Goal: Check status: Check status

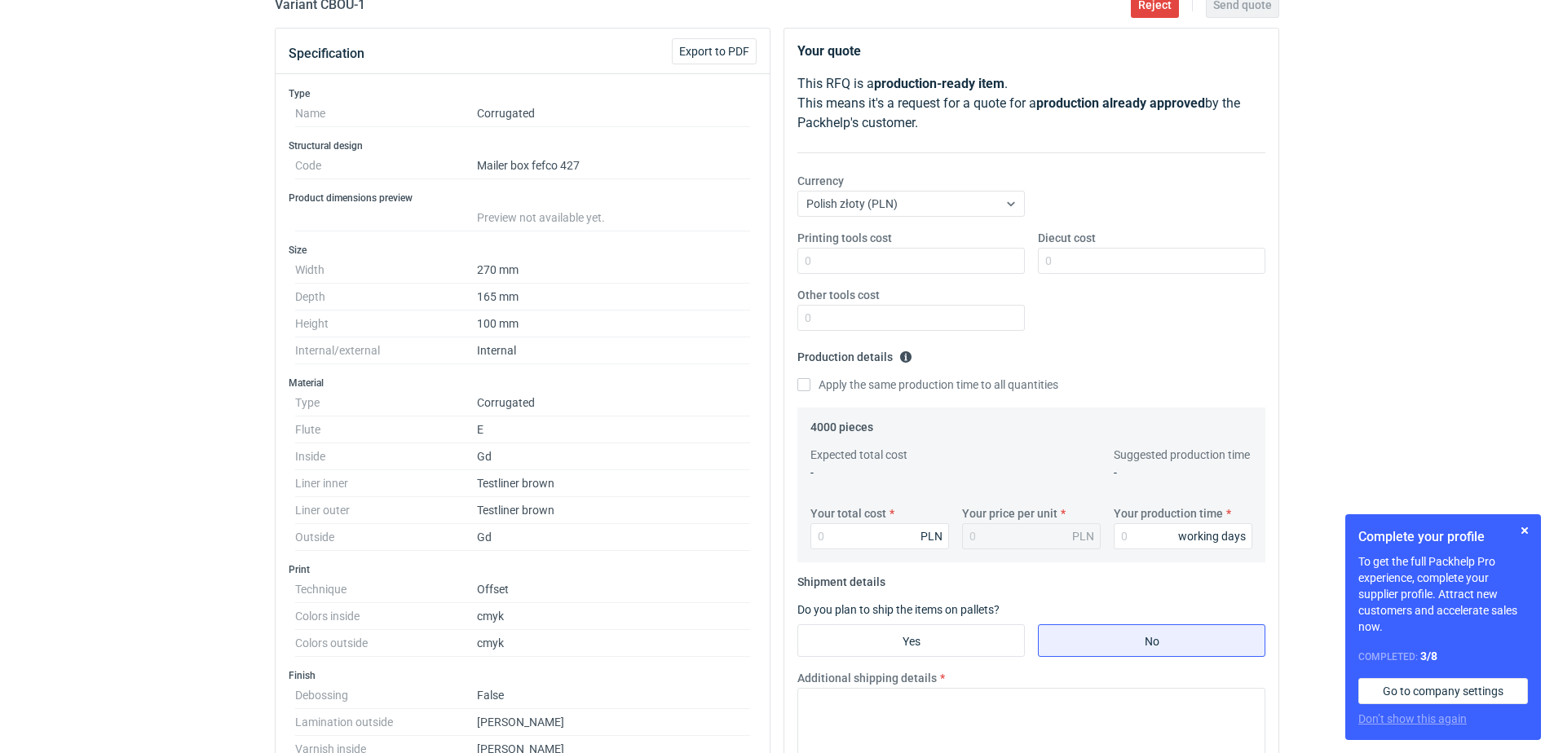
scroll to position [245, 0]
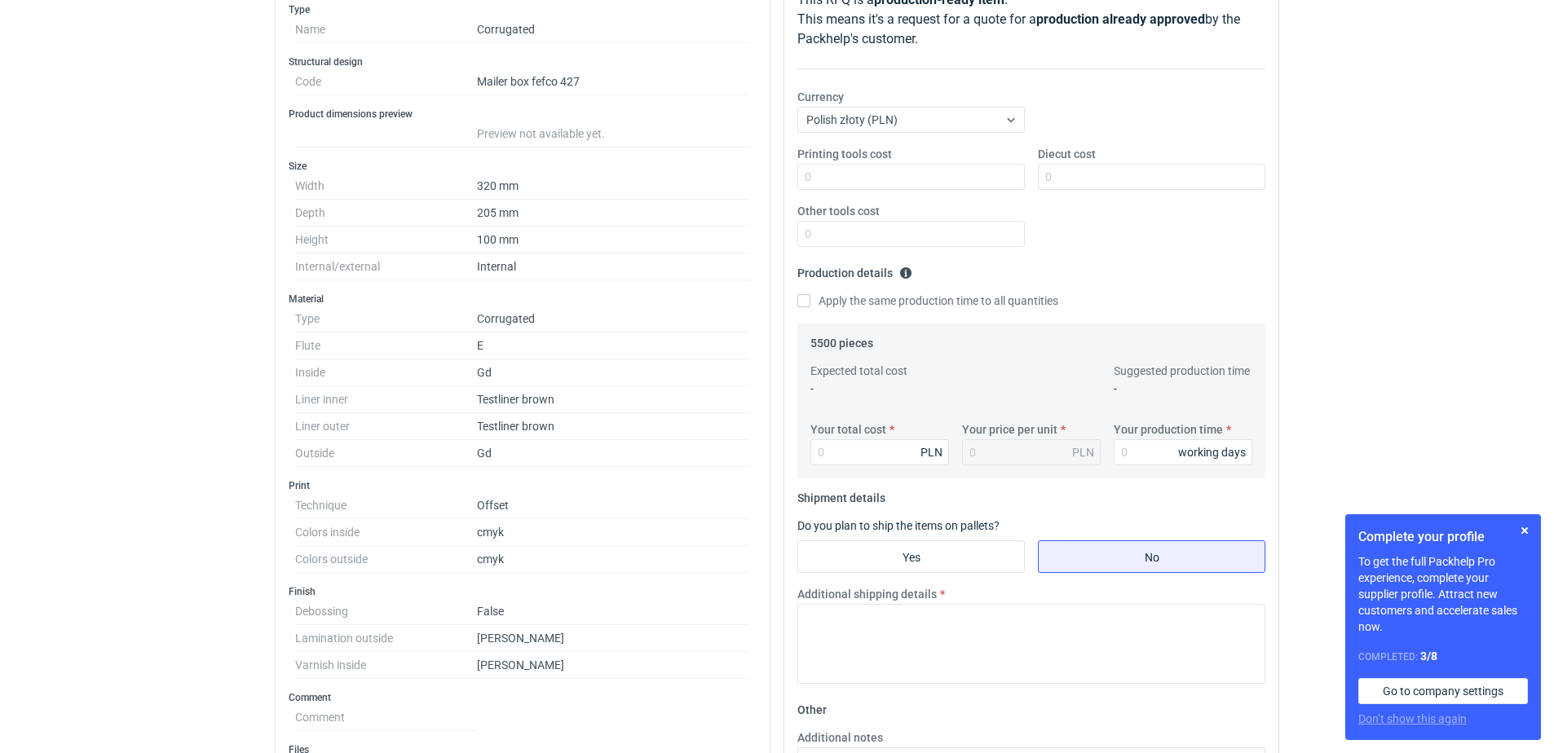
scroll to position [326, 0]
